Goal: Navigation & Orientation: Understand site structure

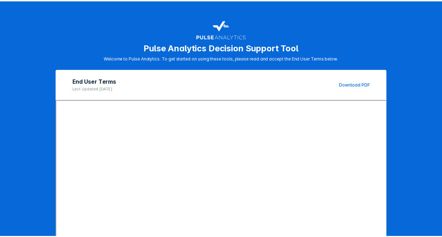
scroll to position [97, 0]
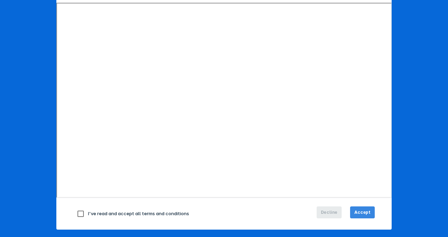
click at [363, 212] on span "Accept" at bounding box center [362, 212] width 16 height 6
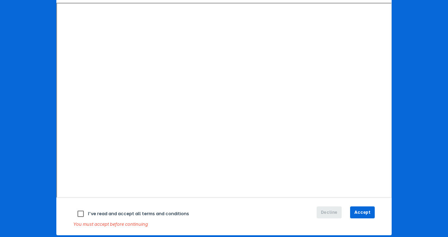
click at [79, 211] on input "checkbox" at bounding box center [80, 214] width 15 height 15
checkbox input "true"
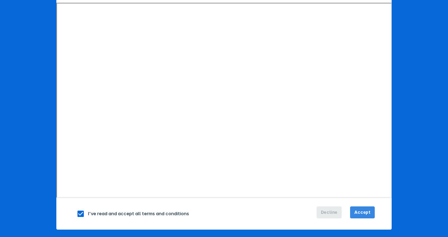
click at [364, 210] on span "Accept" at bounding box center [362, 212] width 16 height 6
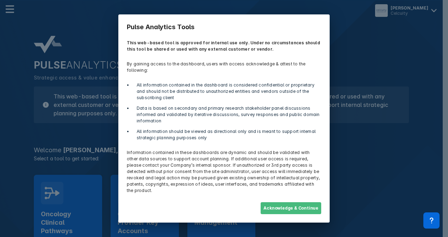
click at [292, 203] on button "Acknowledge & Continue" at bounding box center [290, 208] width 61 height 12
